Goal: Information Seeking & Learning: Learn about a topic

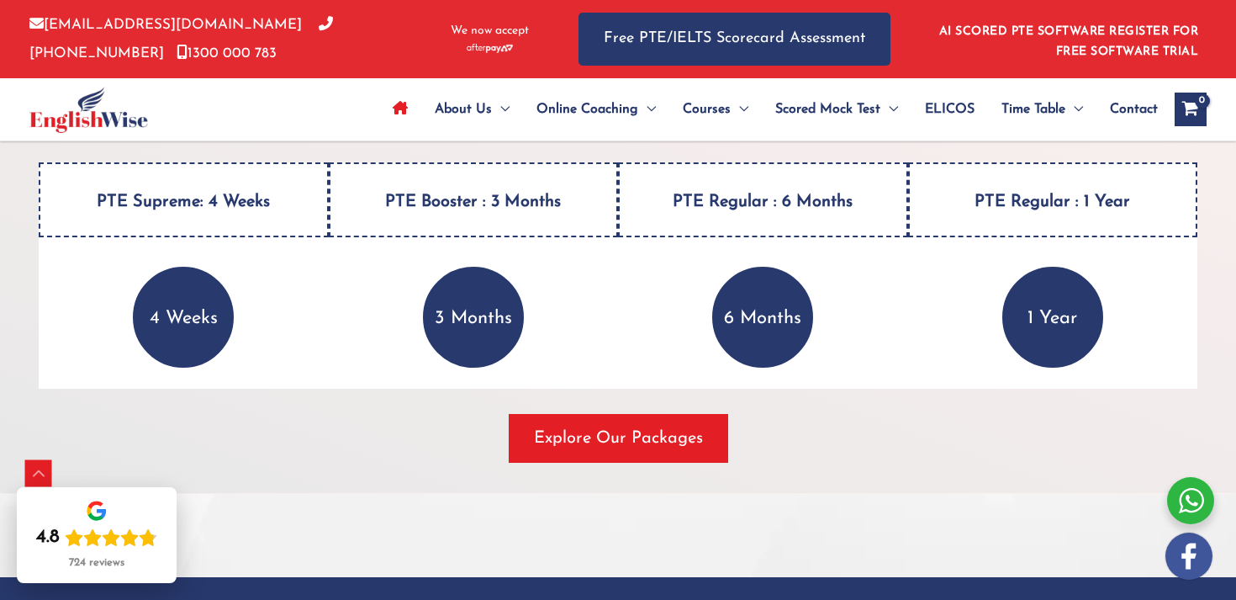
scroll to position [2264, 0]
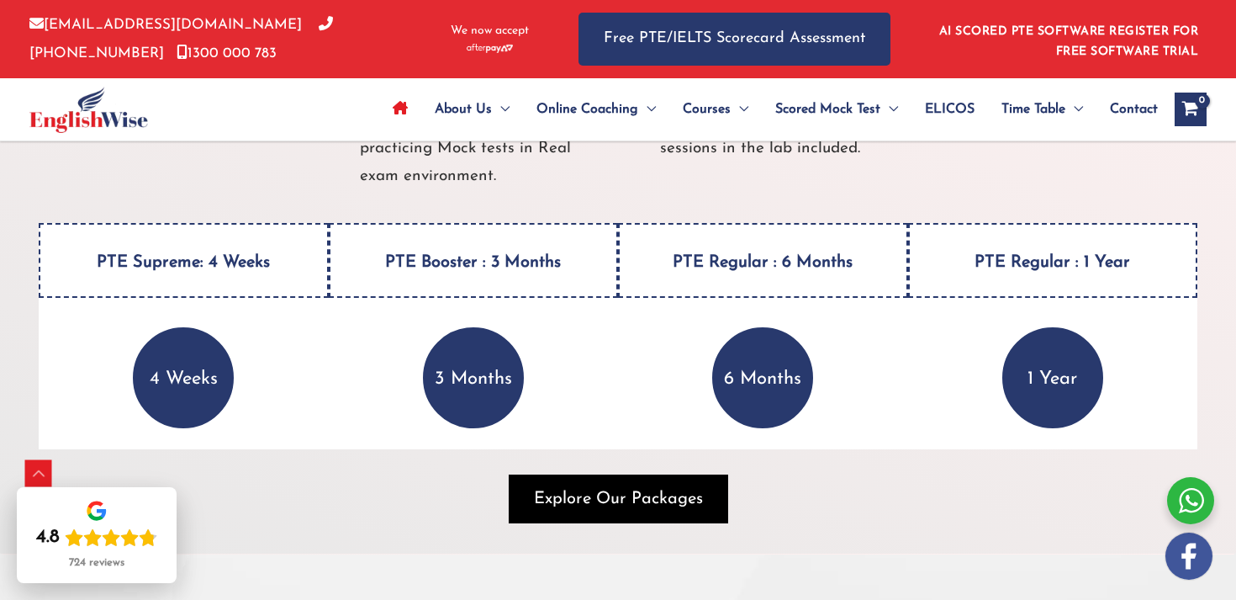
click at [590, 477] on span "button" at bounding box center [619, 498] width 220 height 49
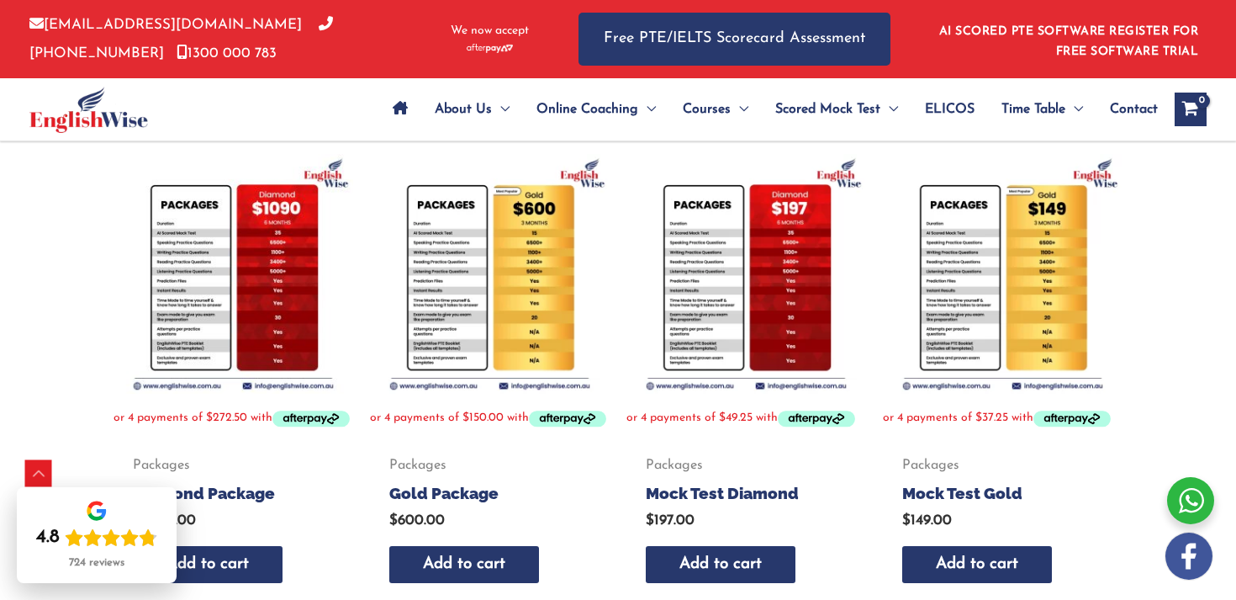
scroll to position [337, 0]
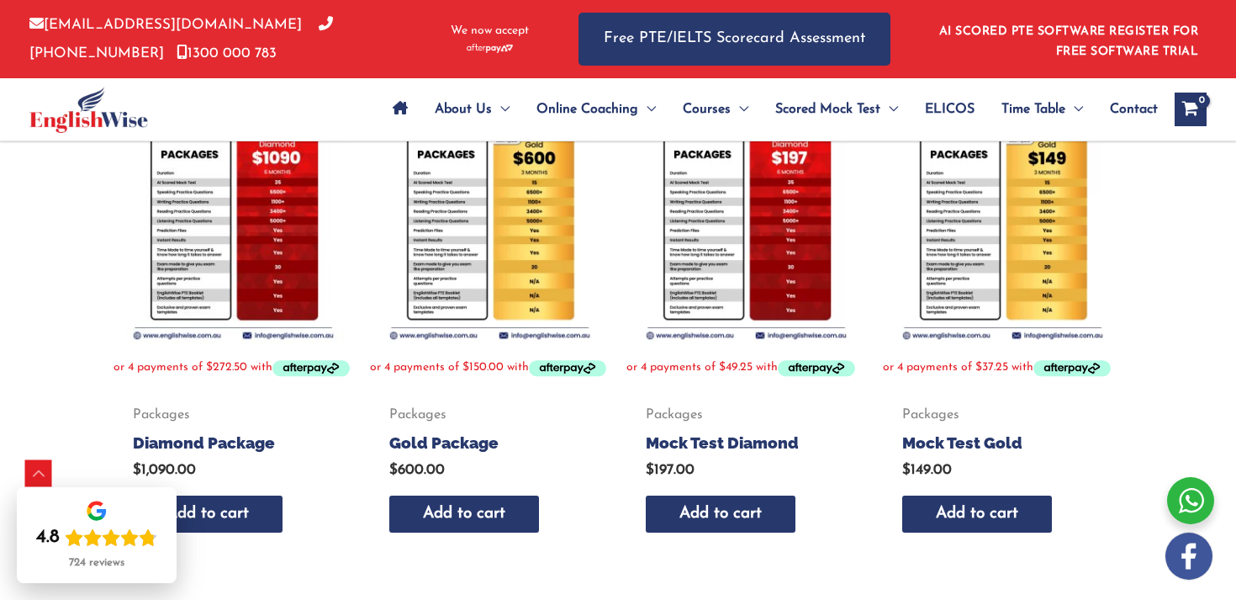
click at [274, 262] on img at bounding box center [234, 223] width 240 height 240
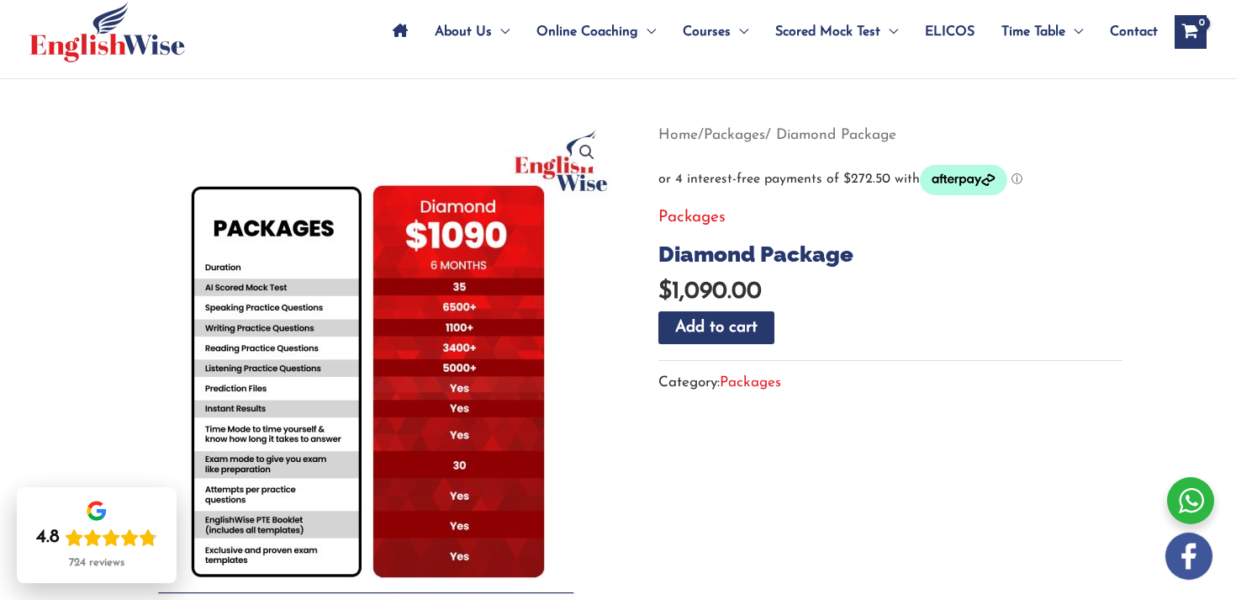
scroll to position [101, 0]
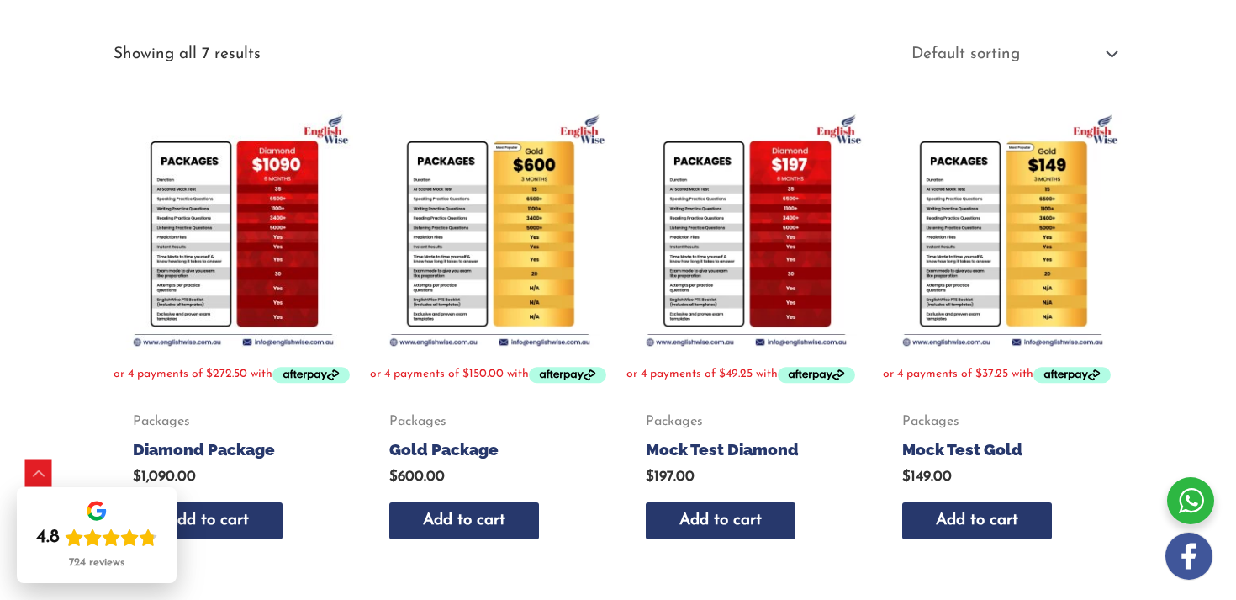
scroll to position [284, 0]
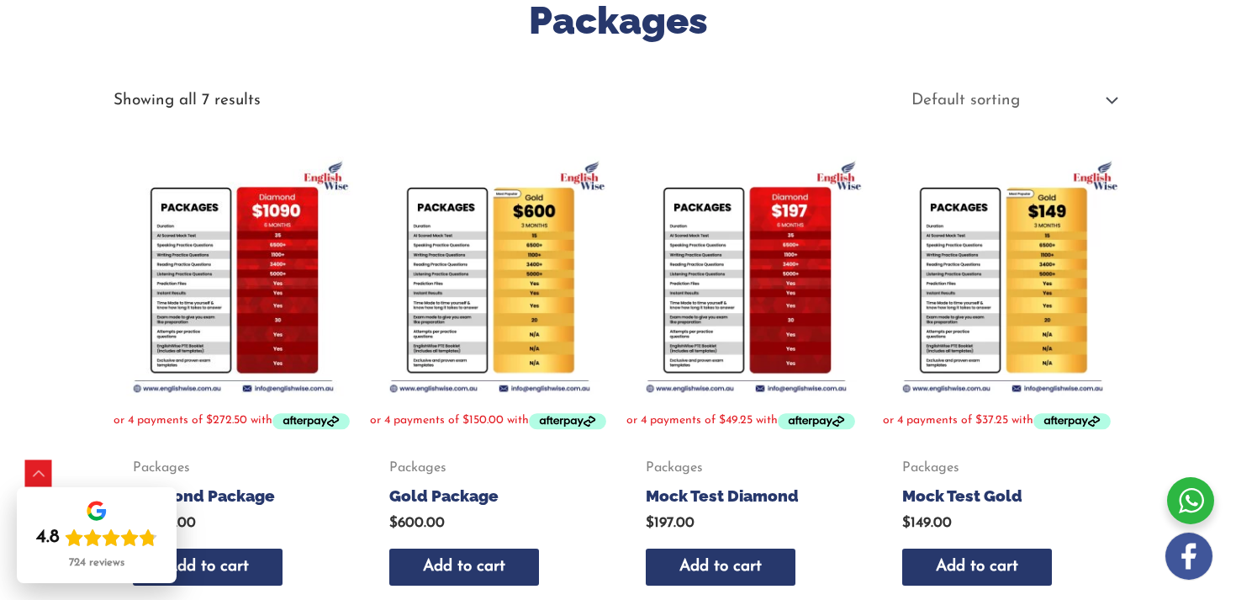
click at [487, 330] on img at bounding box center [490, 276] width 240 height 240
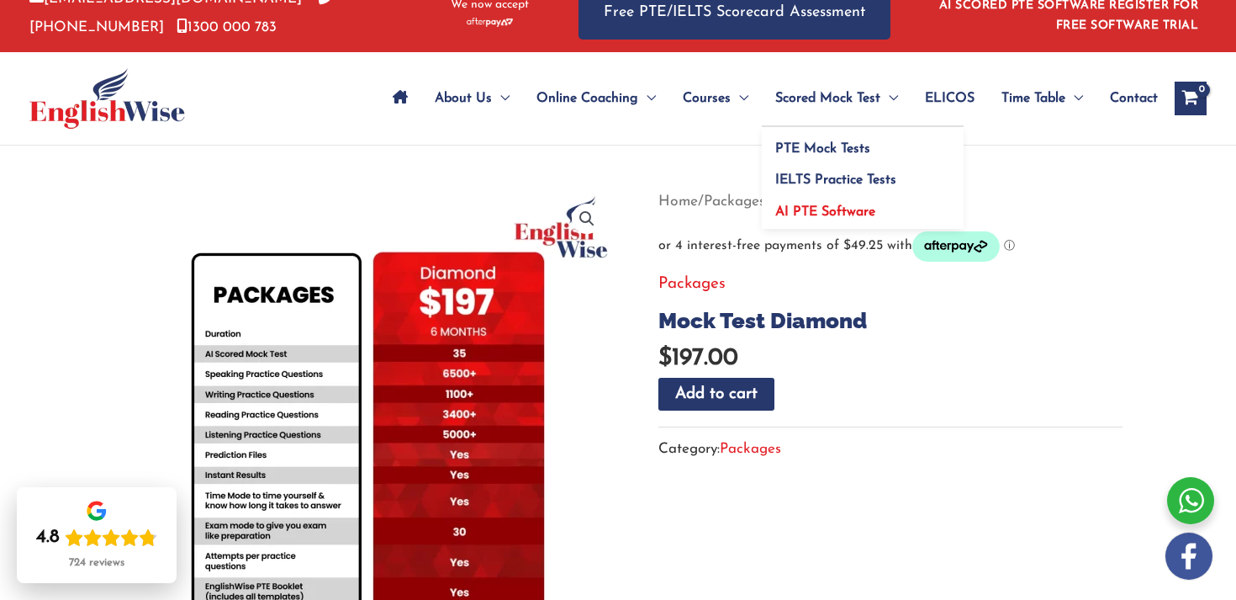
scroll to position [32, 0]
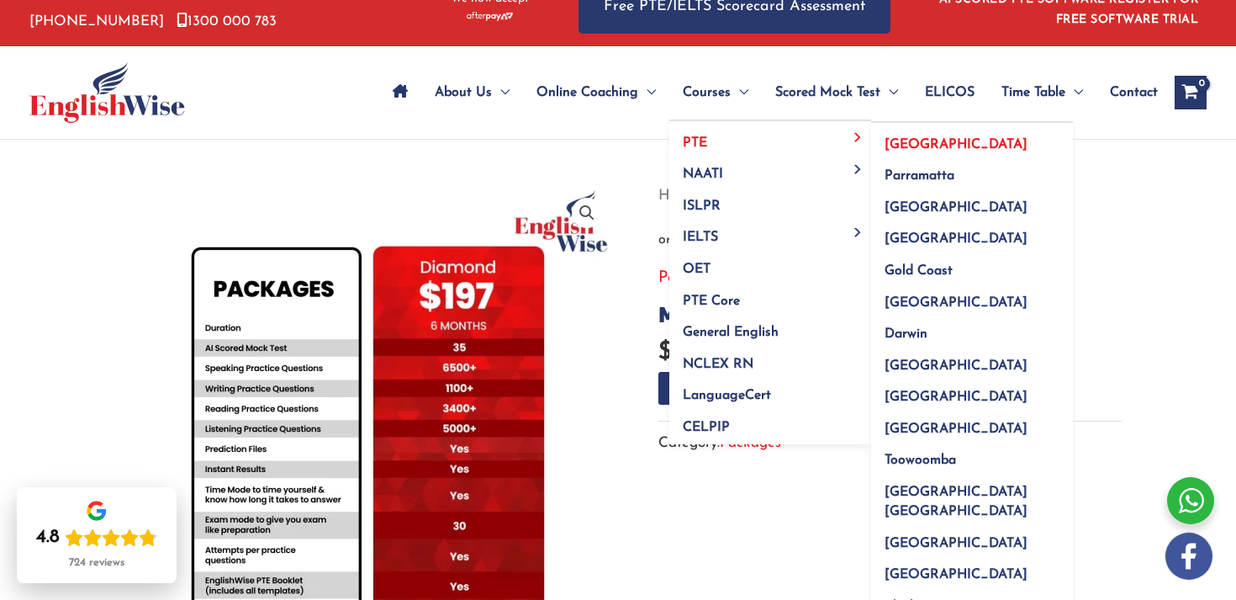
click at [902, 141] on span "[GEOGRAPHIC_DATA]" at bounding box center [956, 144] width 143 height 13
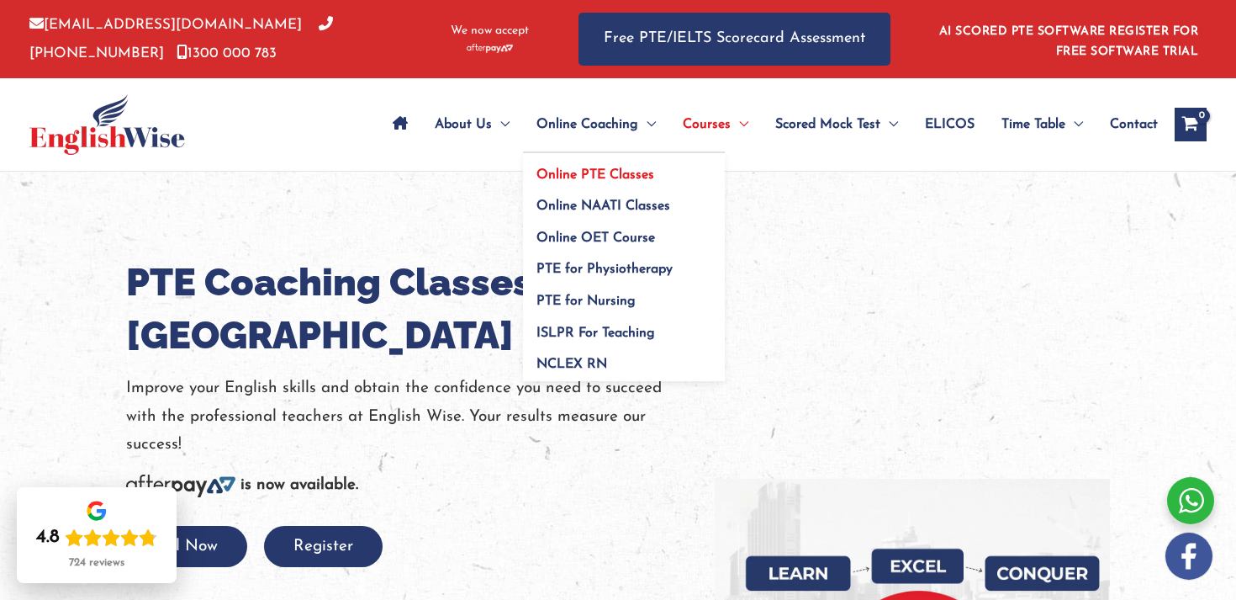
click at [622, 177] on span "Online PTE Classes" at bounding box center [596, 174] width 118 height 13
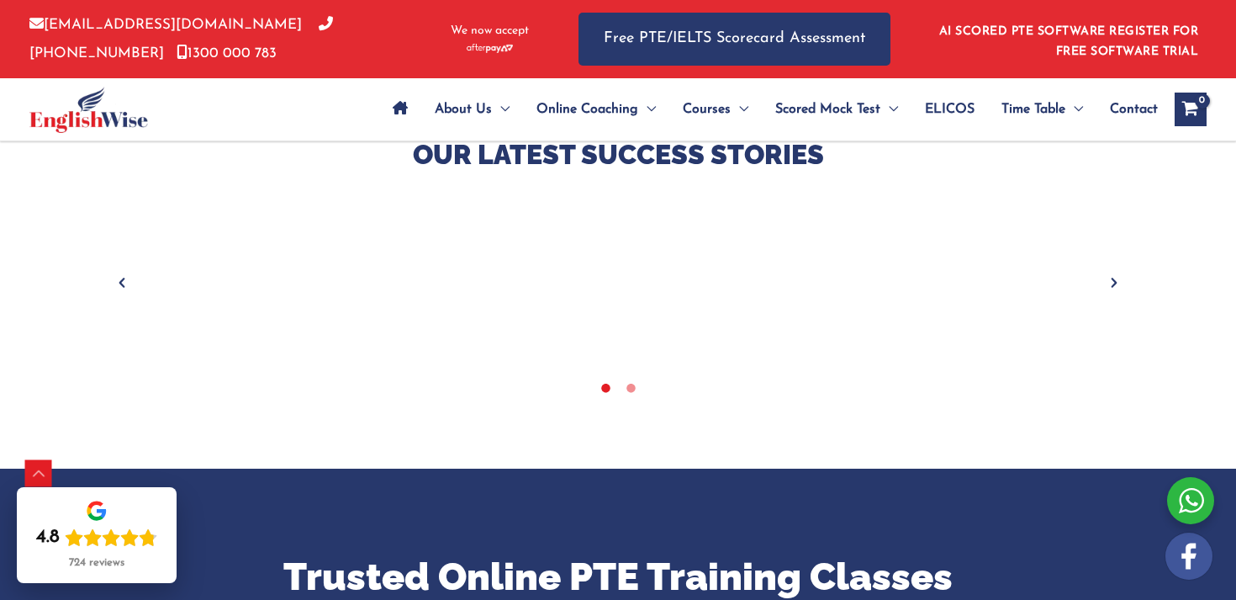
scroll to position [706, 0]
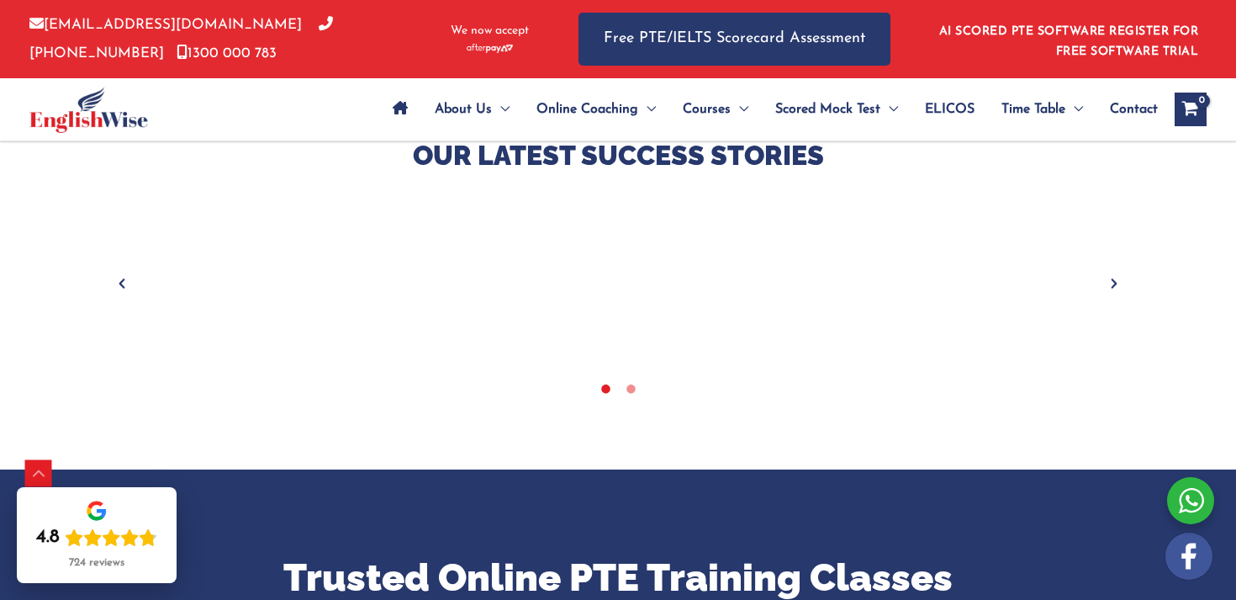
click at [1120, 278] on icon "Next" at bounding box center [1114, 283] width 17 height 17
click at [115, 283] on icon "Previous" at bounding box center [122, 283] width 17 height 17
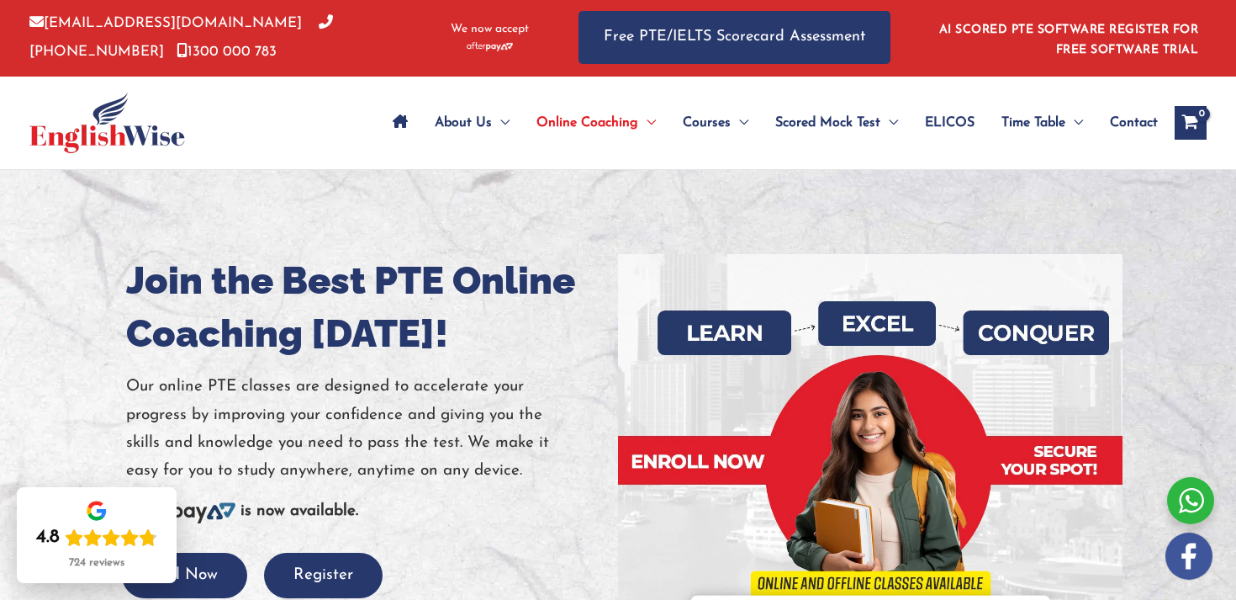
scroll to position [0, 0]
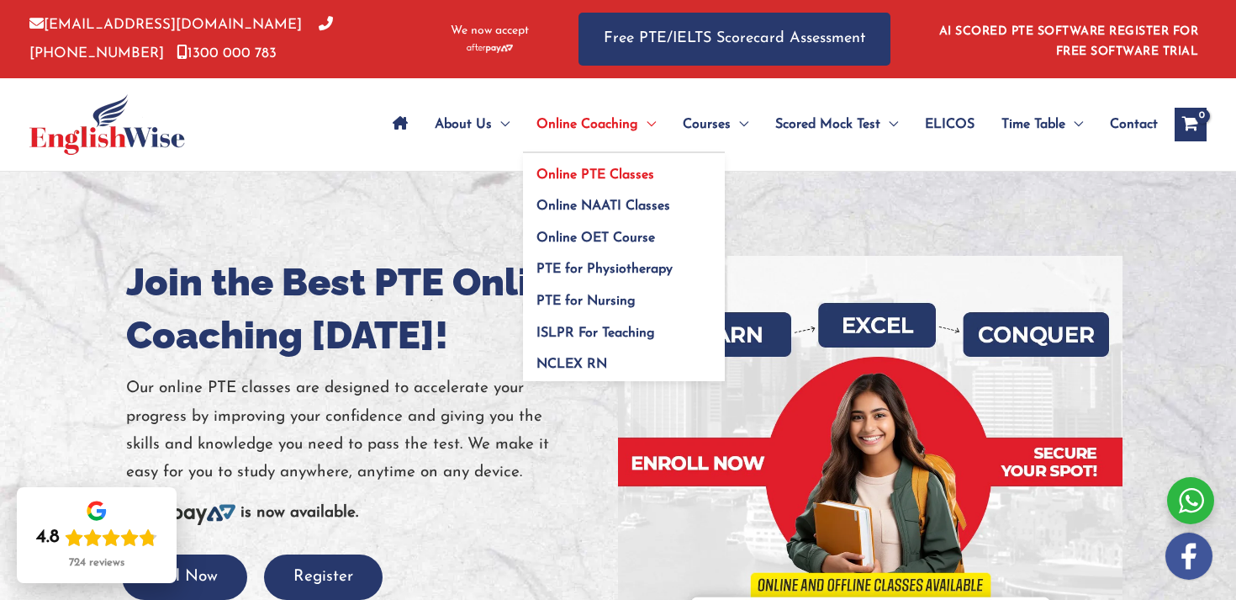
click at [604, 170] on span "Online PTE Classes" at bounding box center [596, 174] width 118 height 13
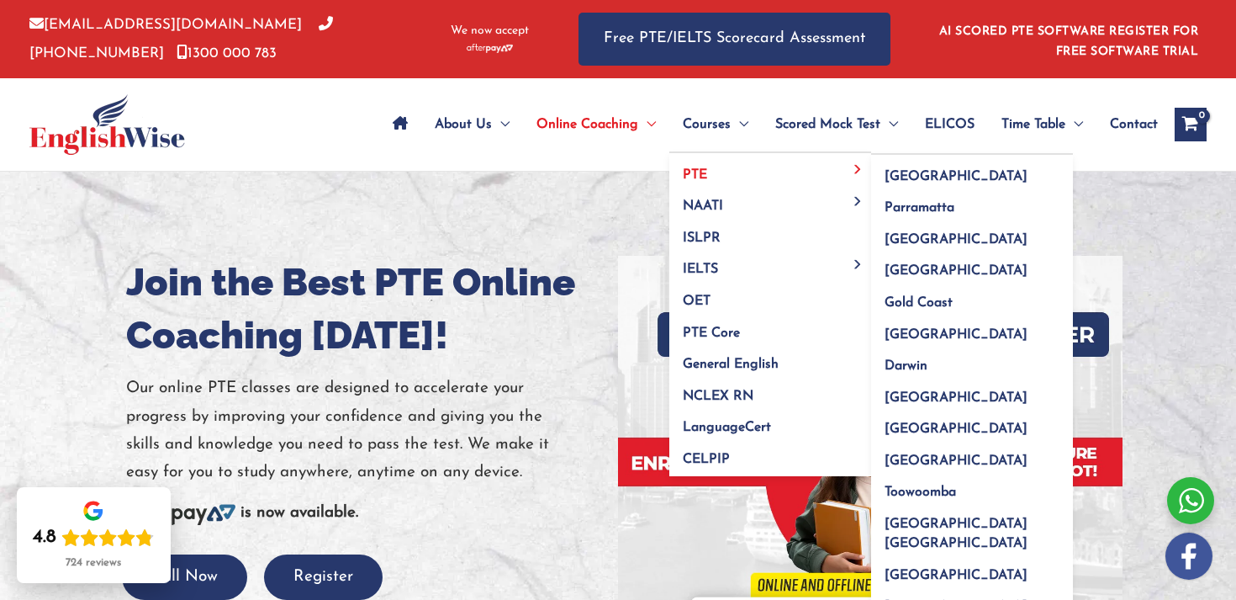
click at [706, 175] on link "PTE" at bounding box center [770, 169] width 202 height 32
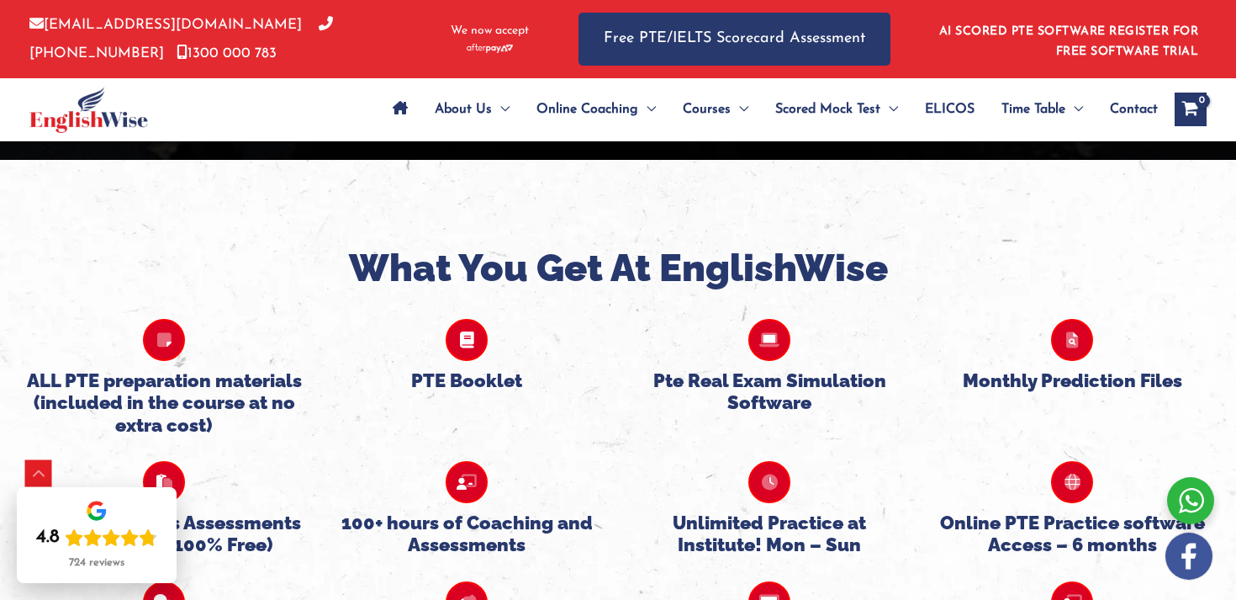
scroll to position [3980, 0]
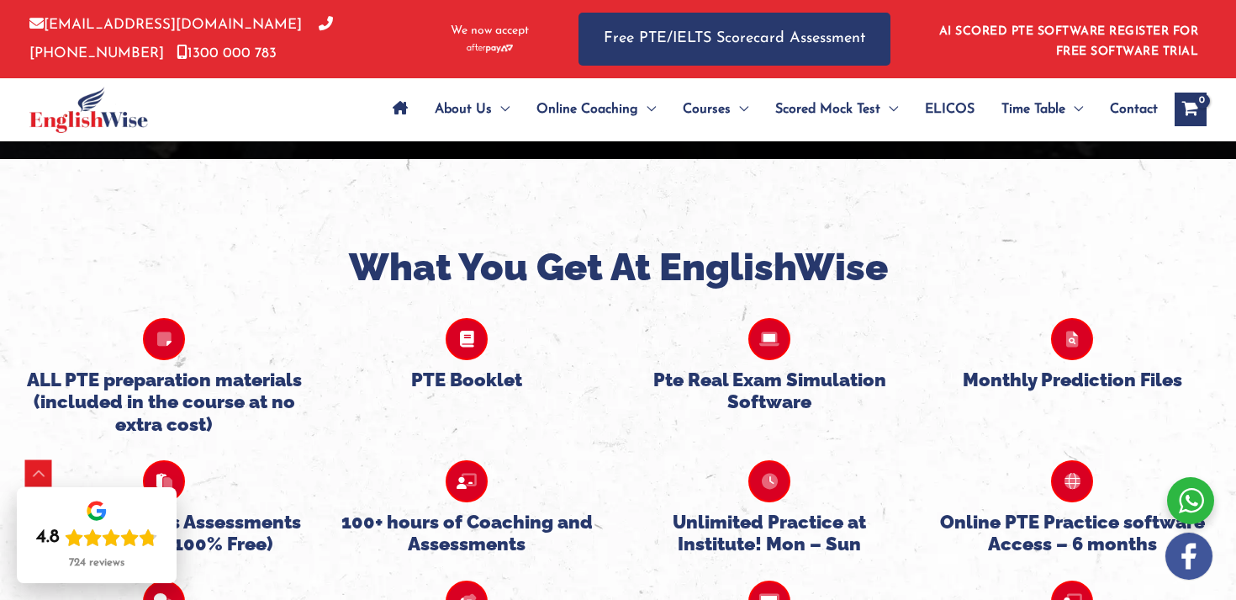
click at [471, 318] on icon at bounding box center [467, 339] width 42 height 42
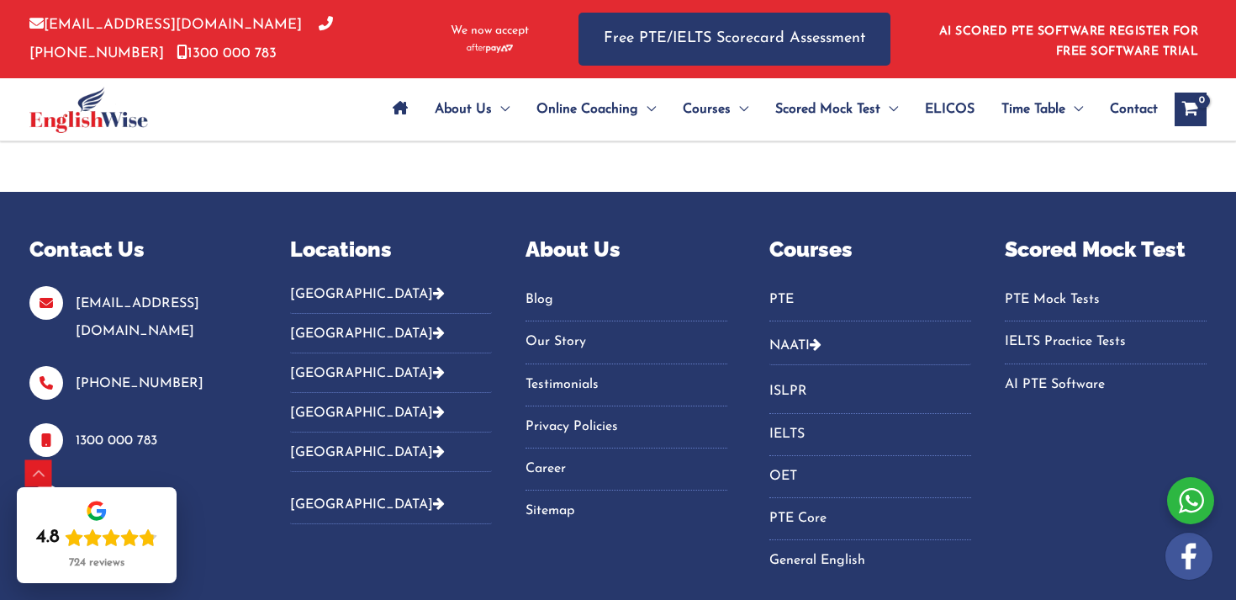
scroll to position [7351, 0]
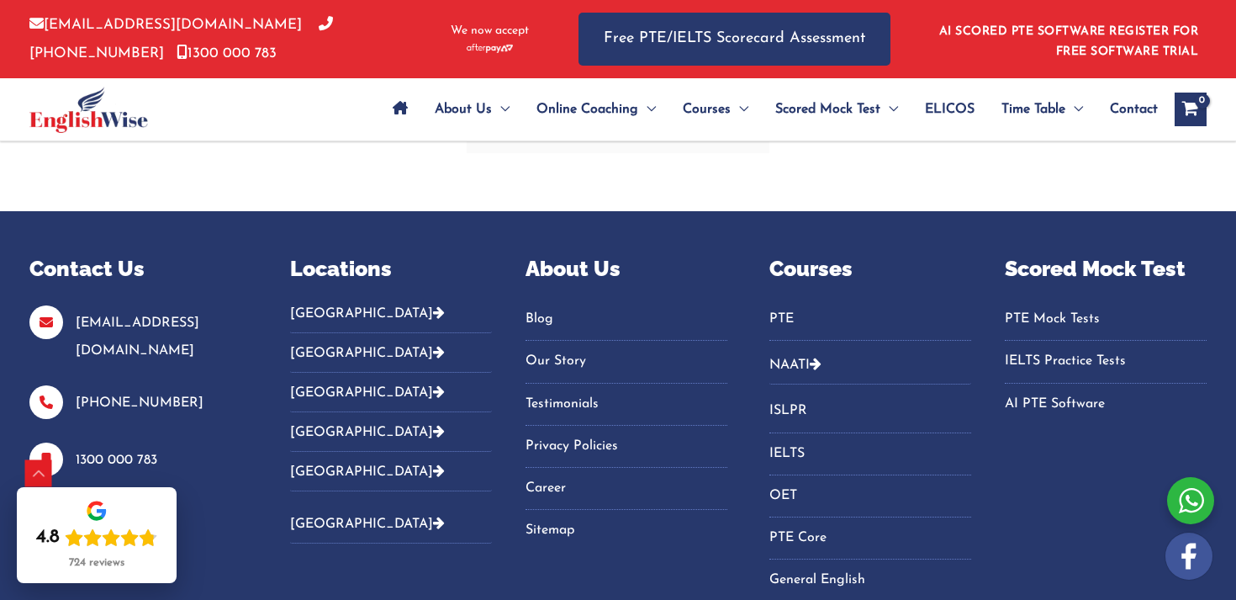
click at [327, 305] on button "[GEOGRAPHIC_DATA]" at bounding box center [391, 319] width 202 height 28
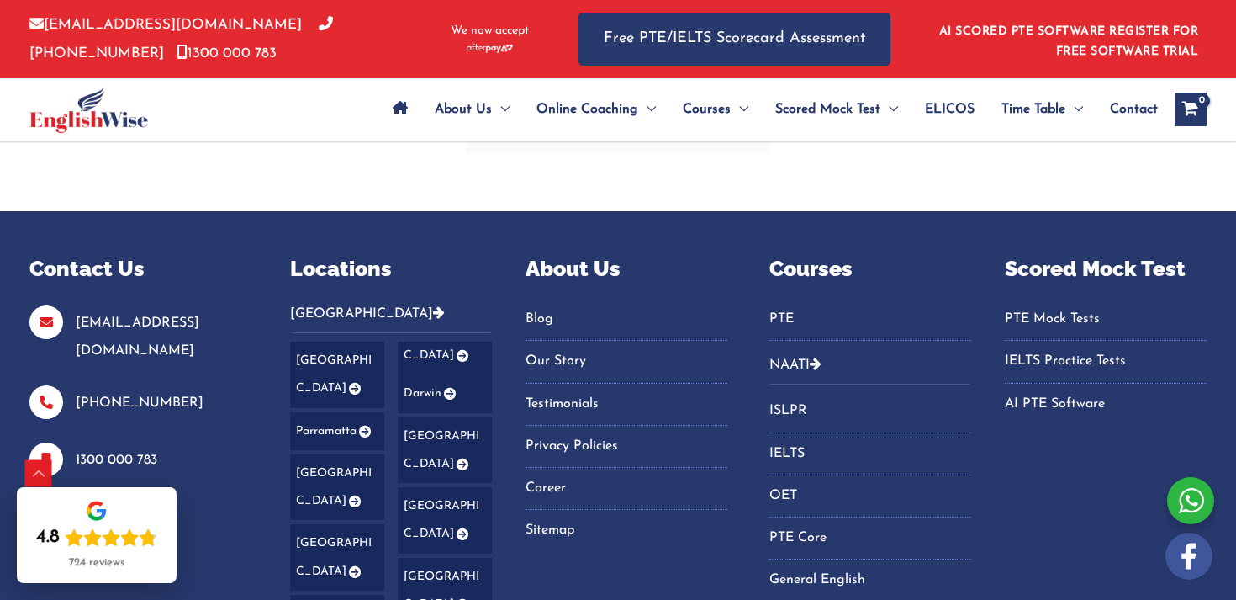
click at [325, 341] on link "[GEOGRAPHIC_DATA]" at bounding box center [337, 374] width 94 height 66
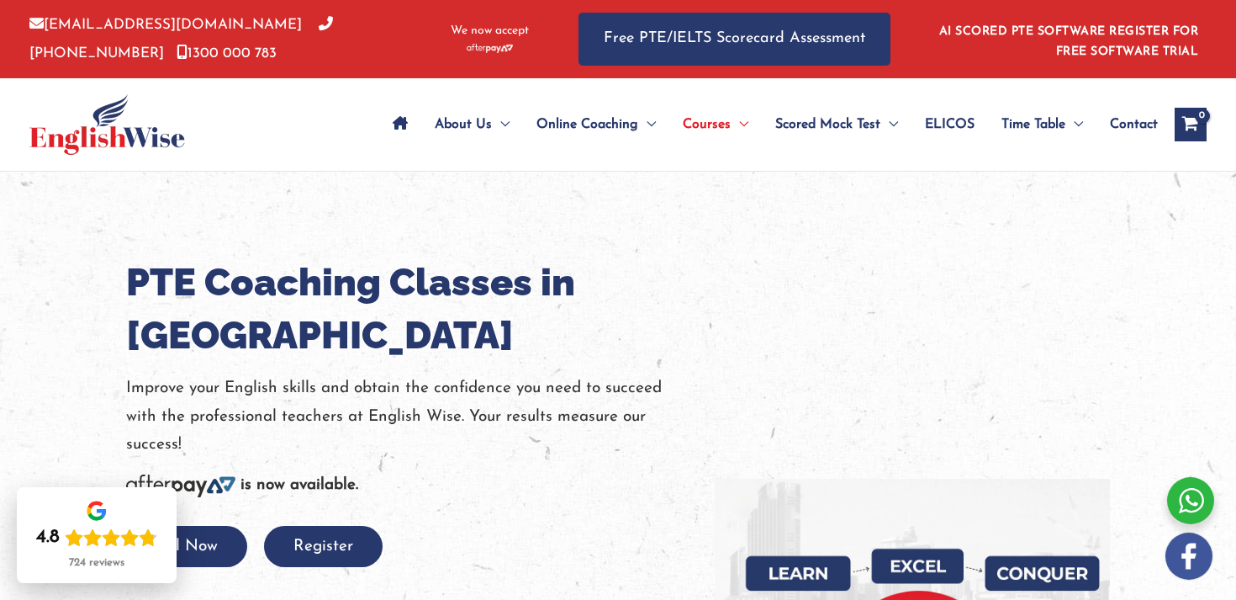
click at [114, 144] on img at bounding box center [107, 124] width 156 height 61
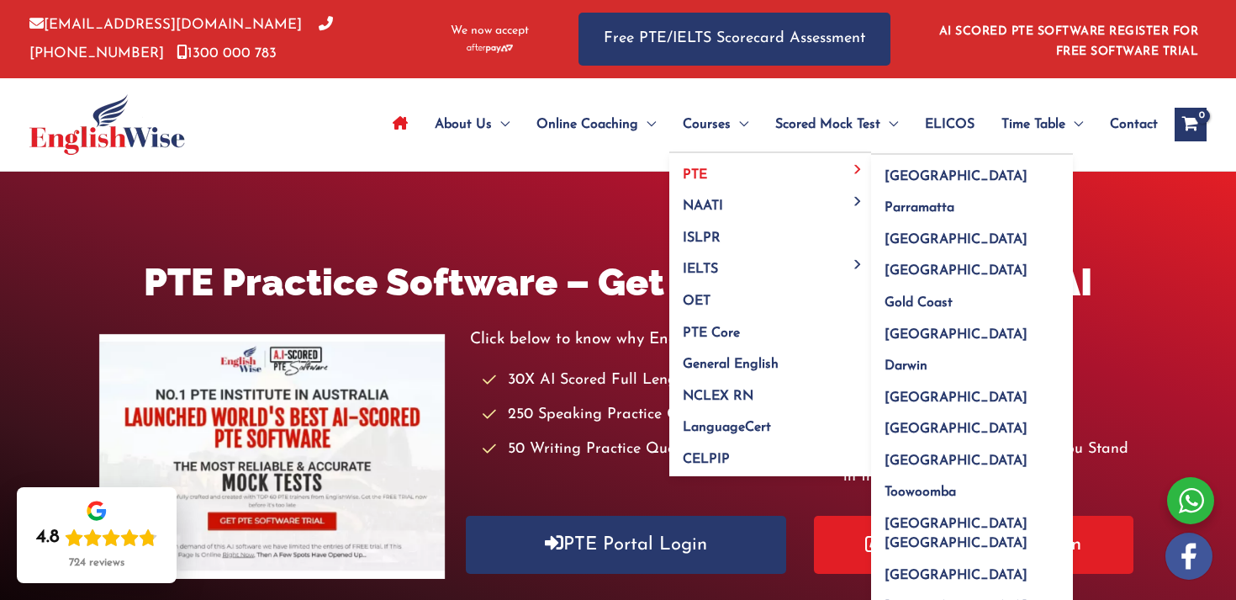
click at [710, 171] on link "PTE" at bounding box center [770, 169] width 202 height 32
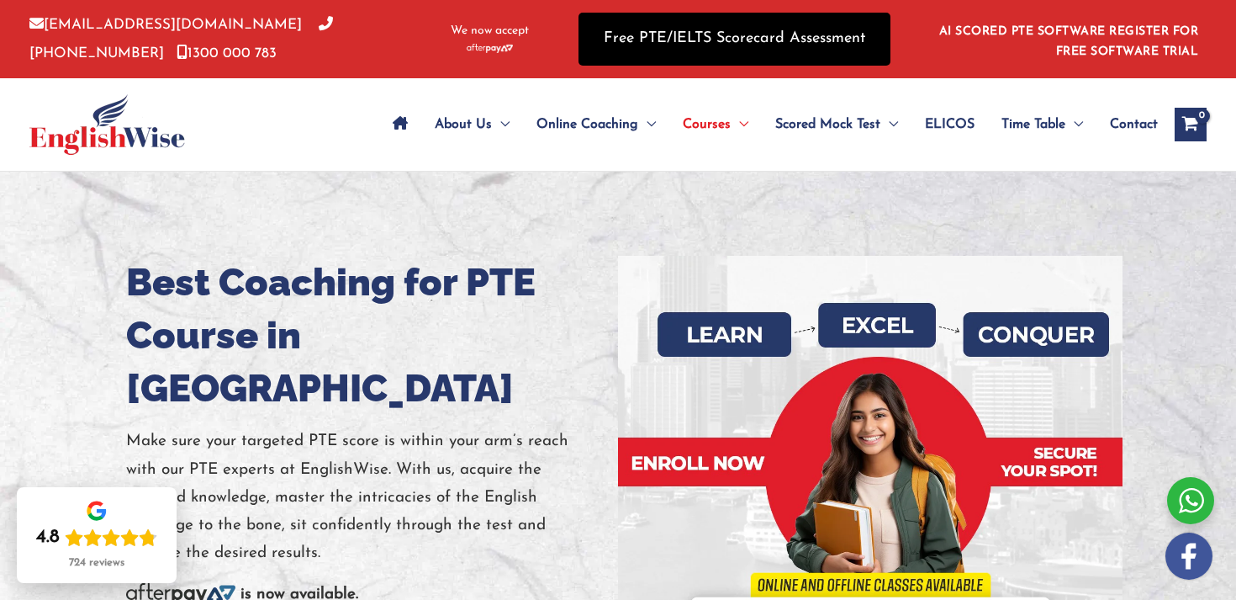
click at [690, 24] on link "Free PTE/IELTS Scorecard Assessment" at bounding box center [735, 39] width 312 height 53
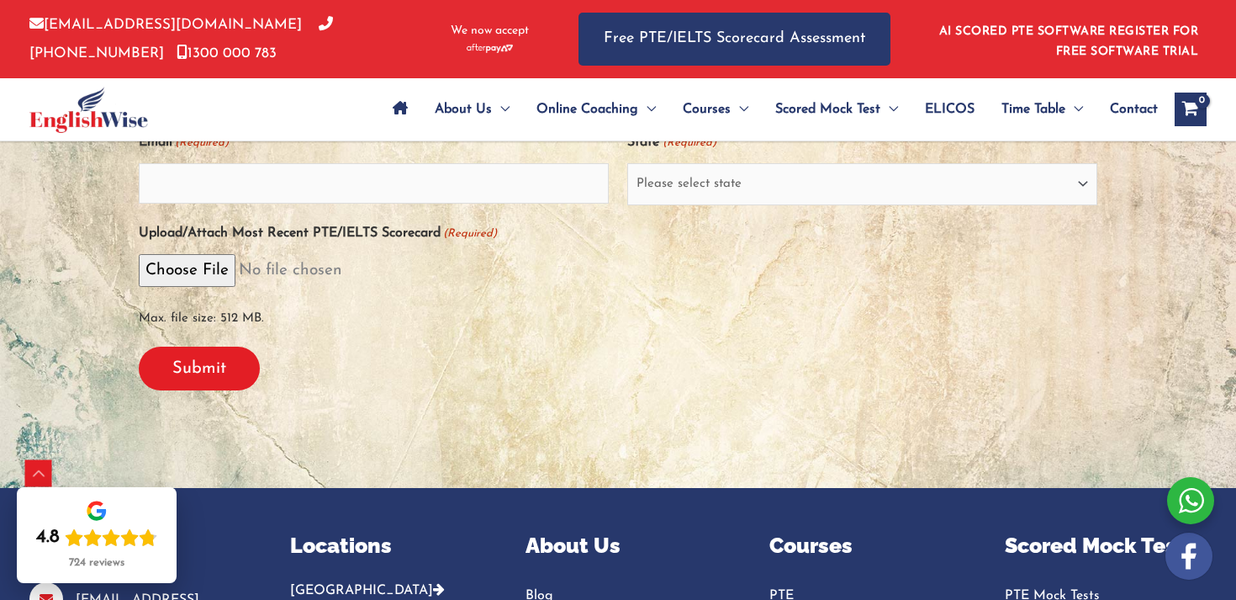
scroll to position [526, 0]
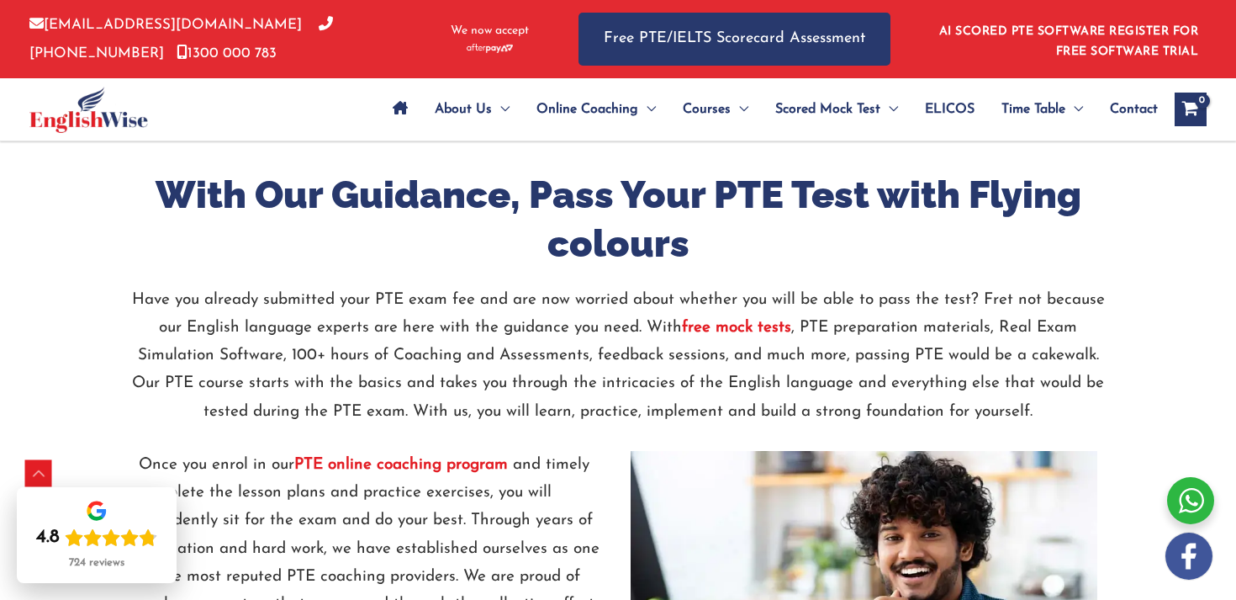
scroll to position [1862, 0]
